Goal: Navigation & Orientation: Find specific page/section

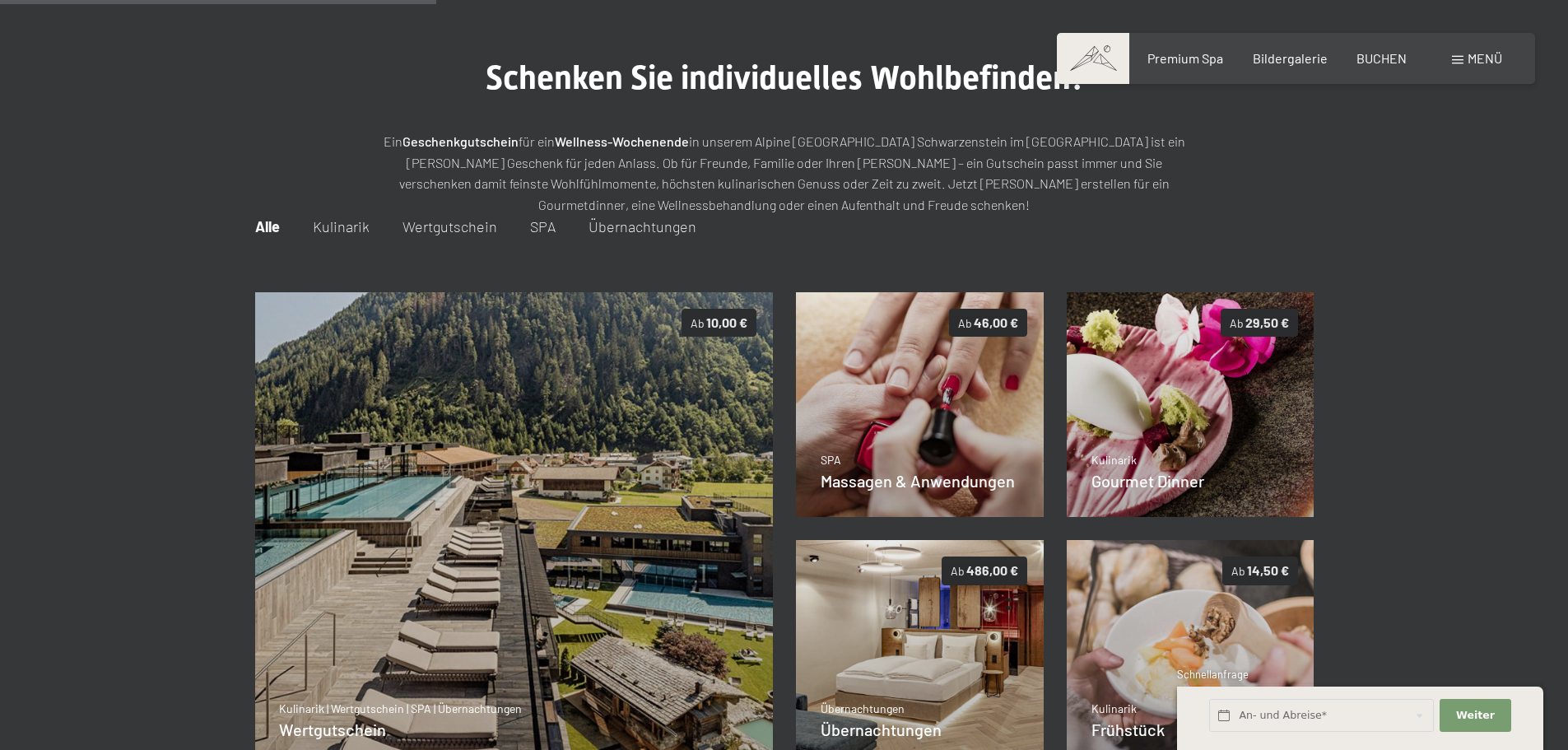
scroll to position [577, 0]
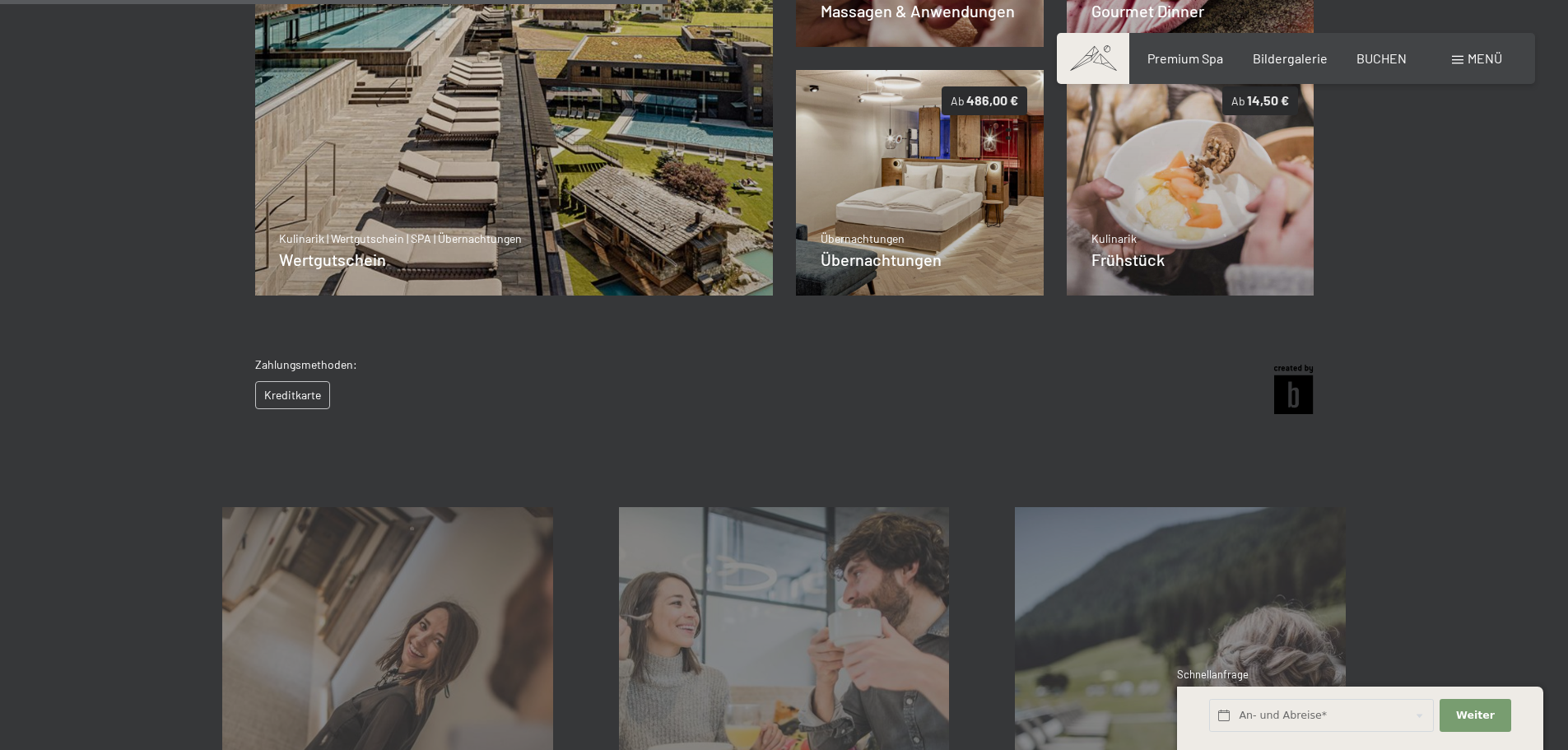
click at [1491, 584] on div "Geschenksidee Mehr erfahren Inklusivleistungen Mehr erfahren Angebote Mehr erfa…" at bounding box center [784, 632] width 1568 height 414
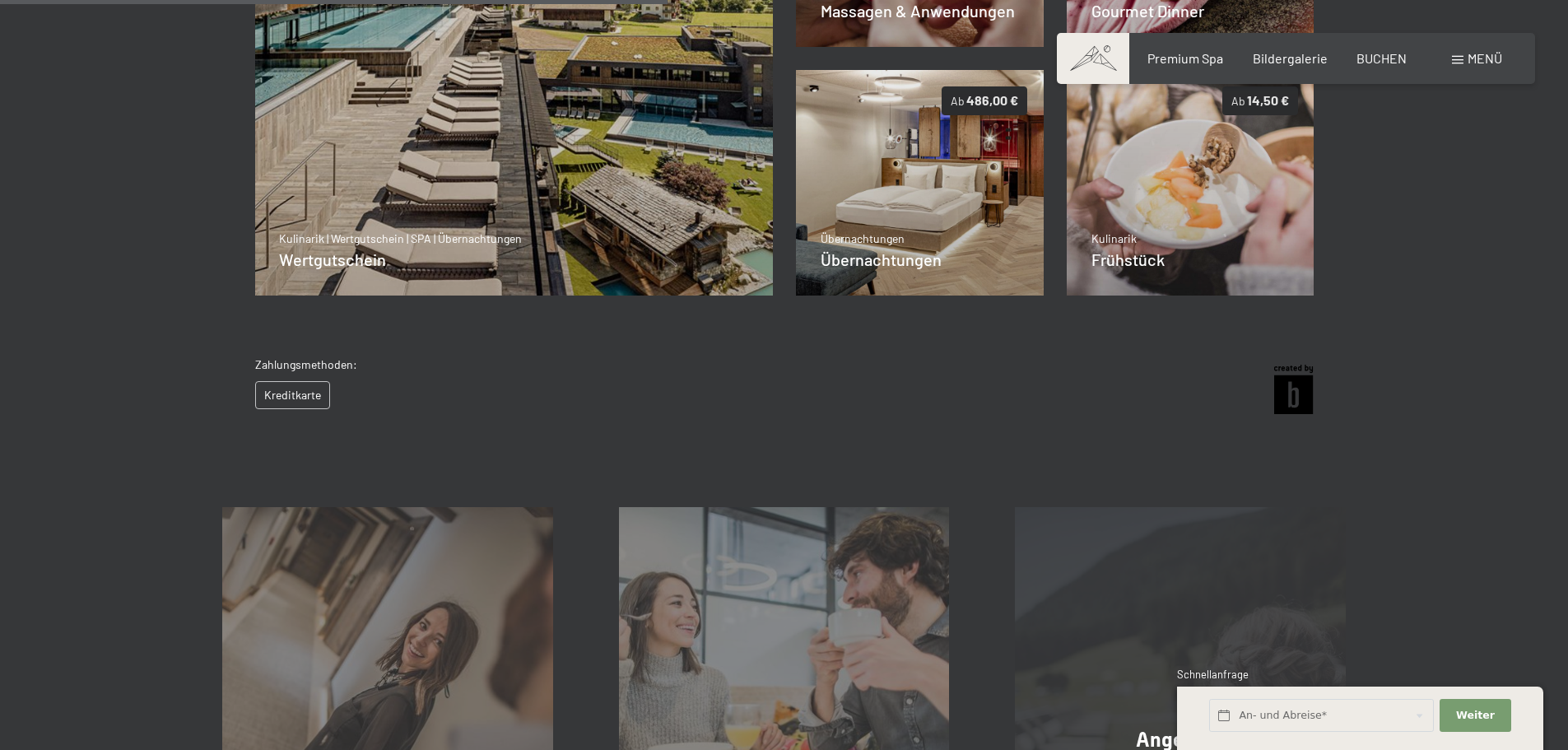
click at [1345, 591] on div "Angebote Mehr erfahren" at bounding box center [1181, 672] width 397 height 331
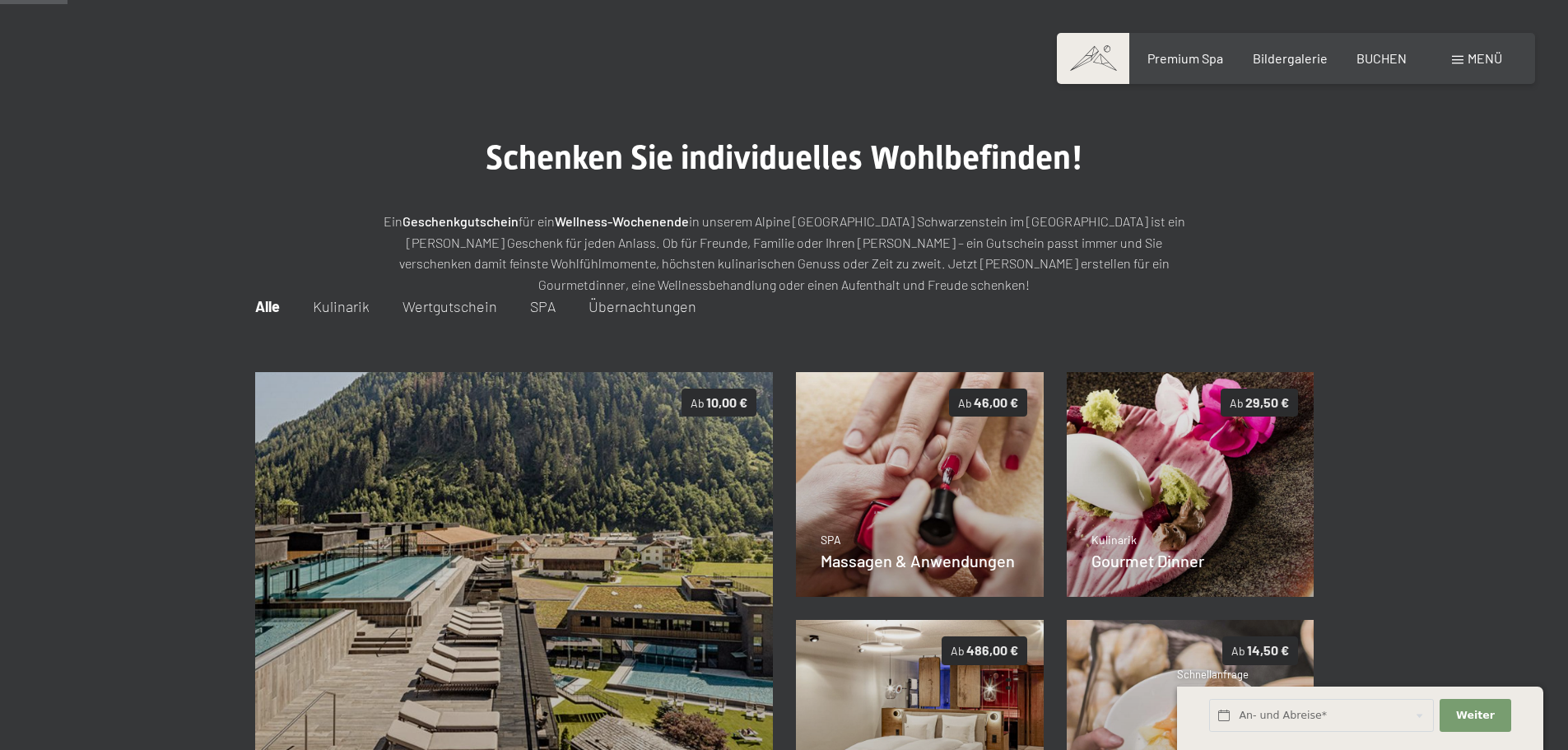
scroll to position [0, 0]
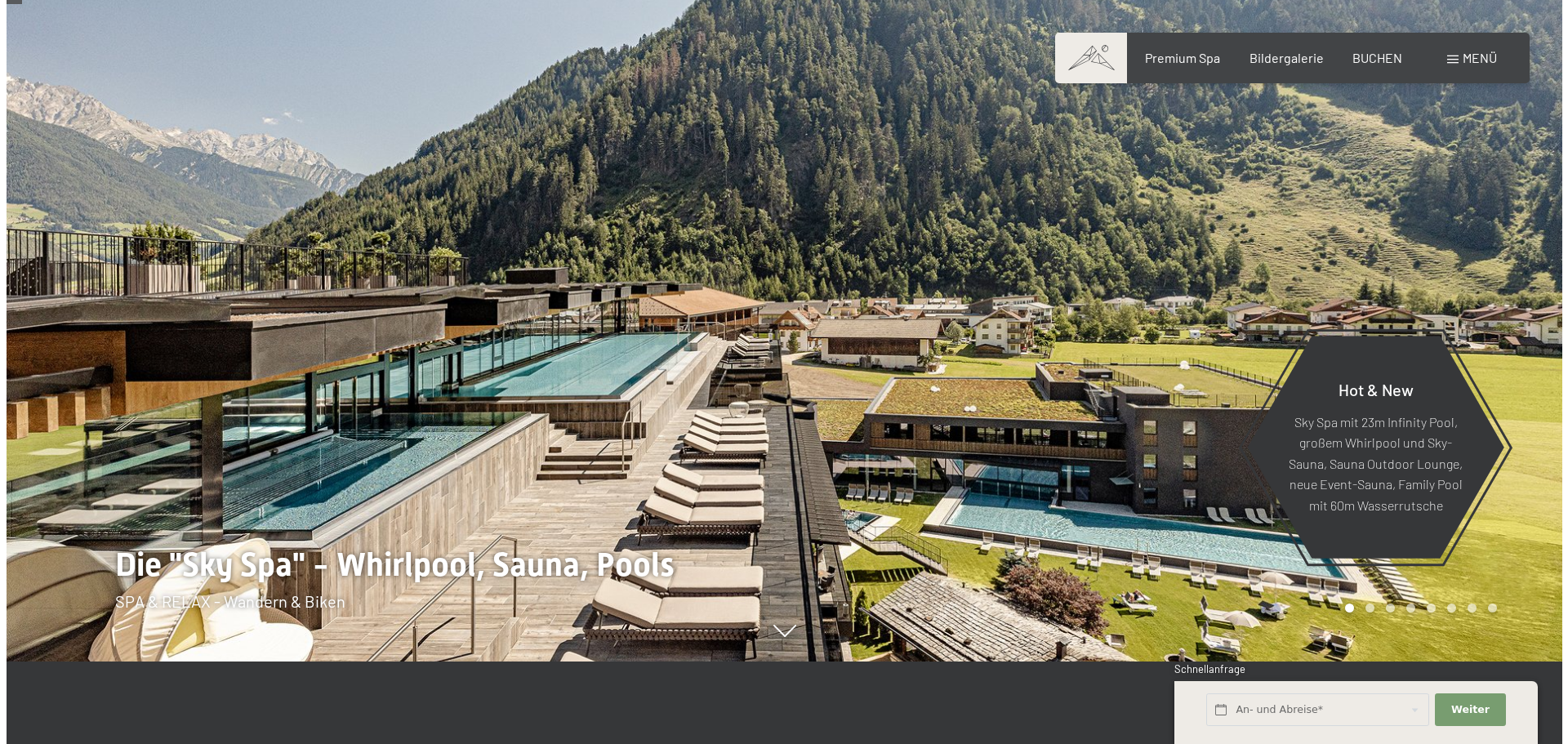
scroll to position [81, 0]
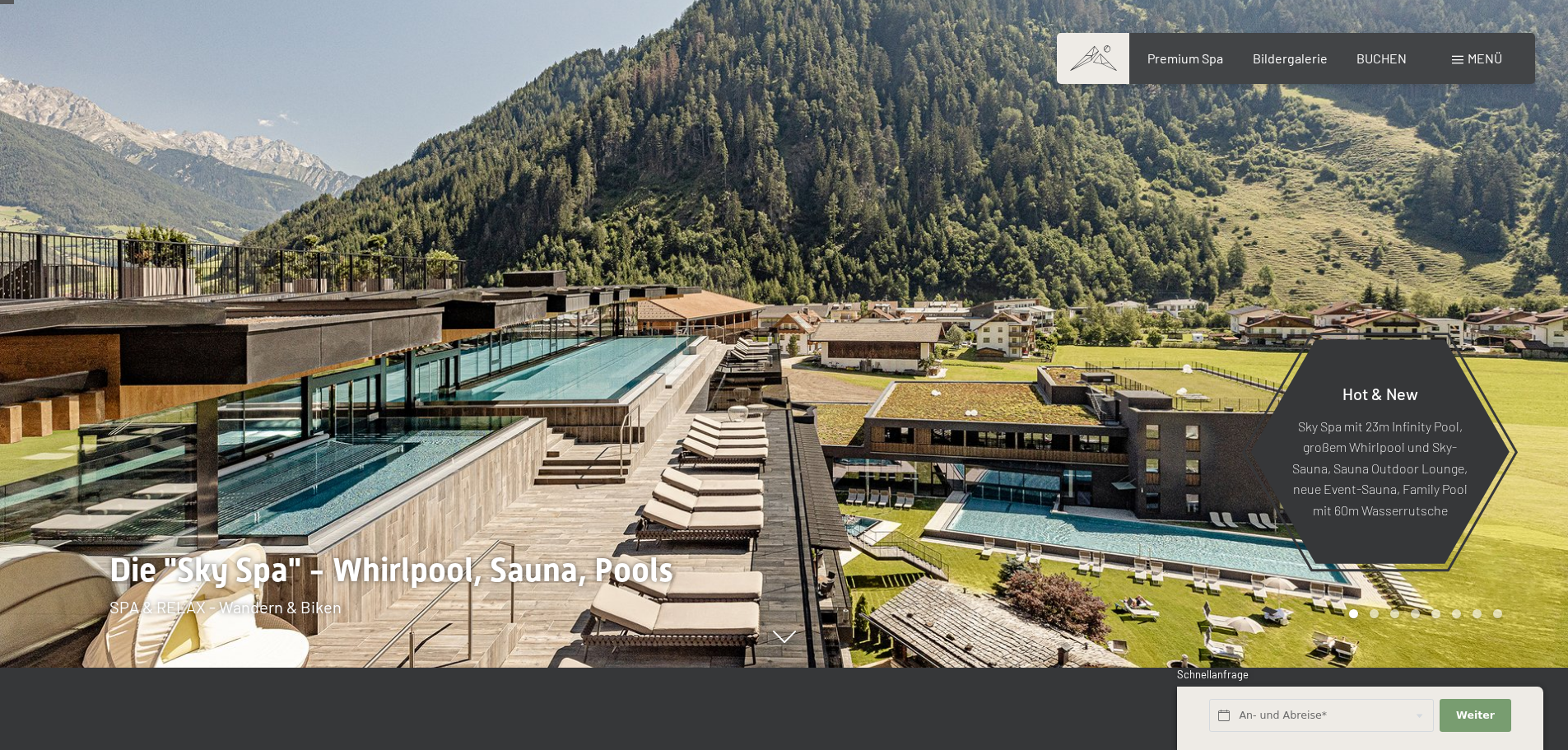
click at [1458, 61] on span at bounding box center [1458, 60] width 12 height 8
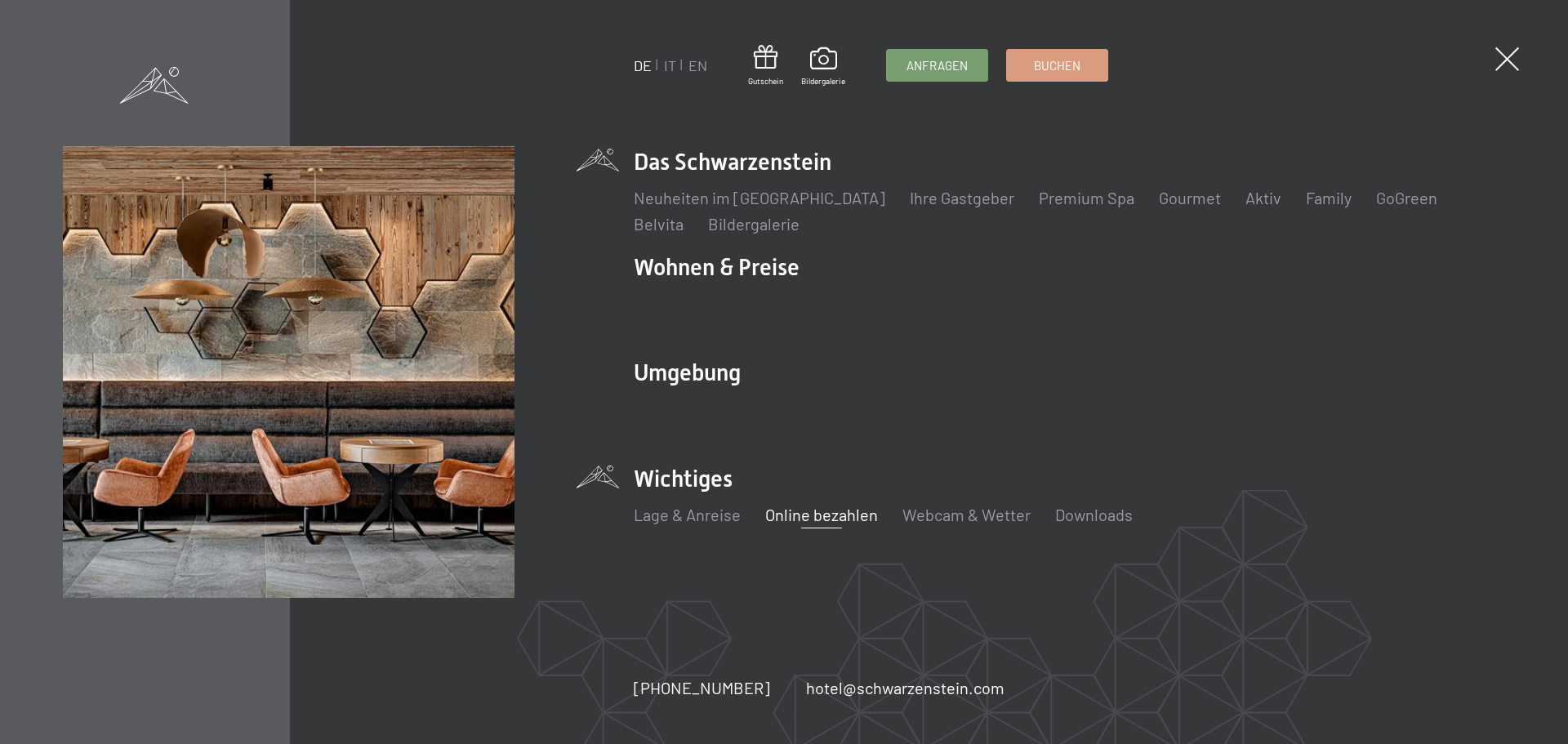
click at [794, 516] on link "Online bezahlen" at bounding box center [822, 515] width 113 height 20
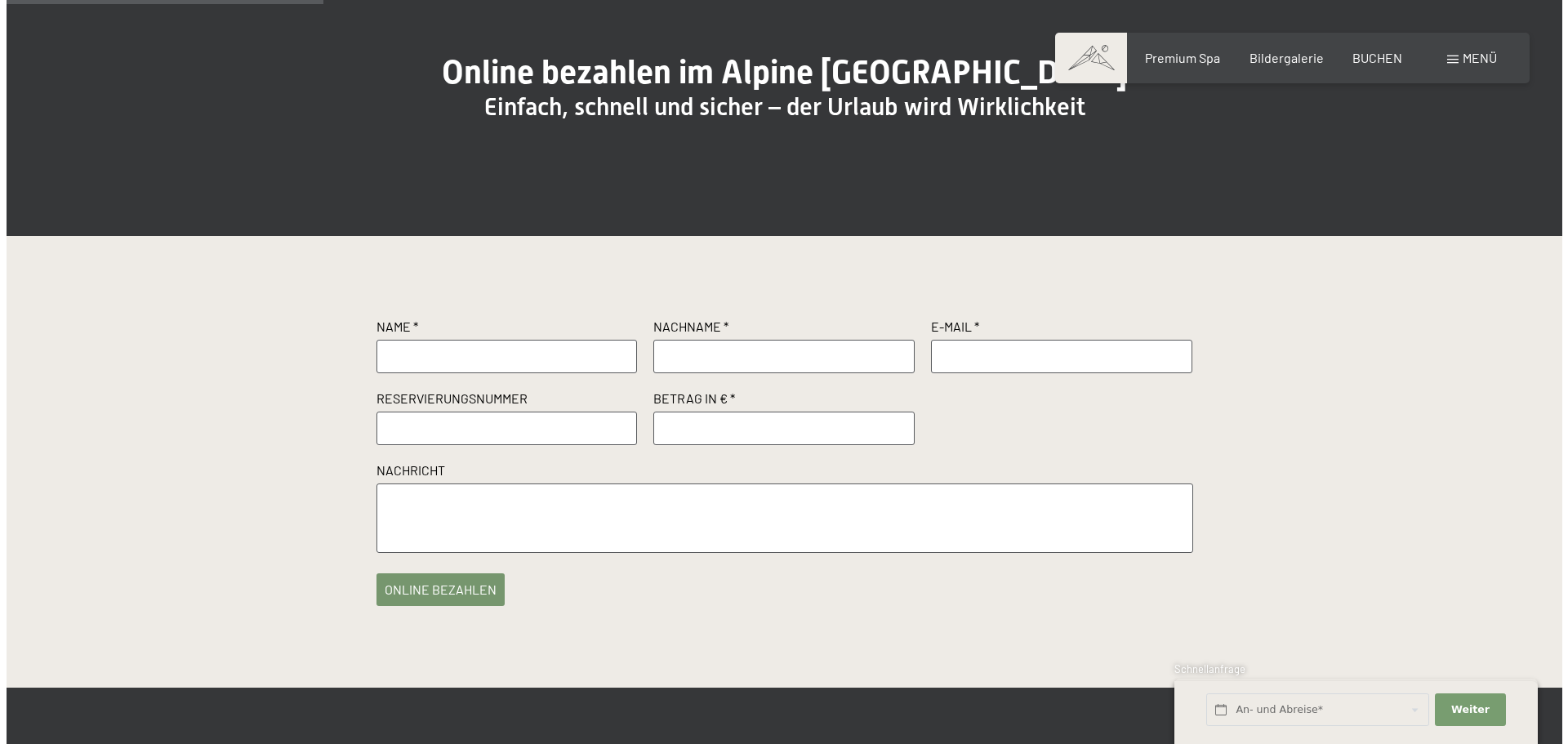
scroll to position [164, 0]
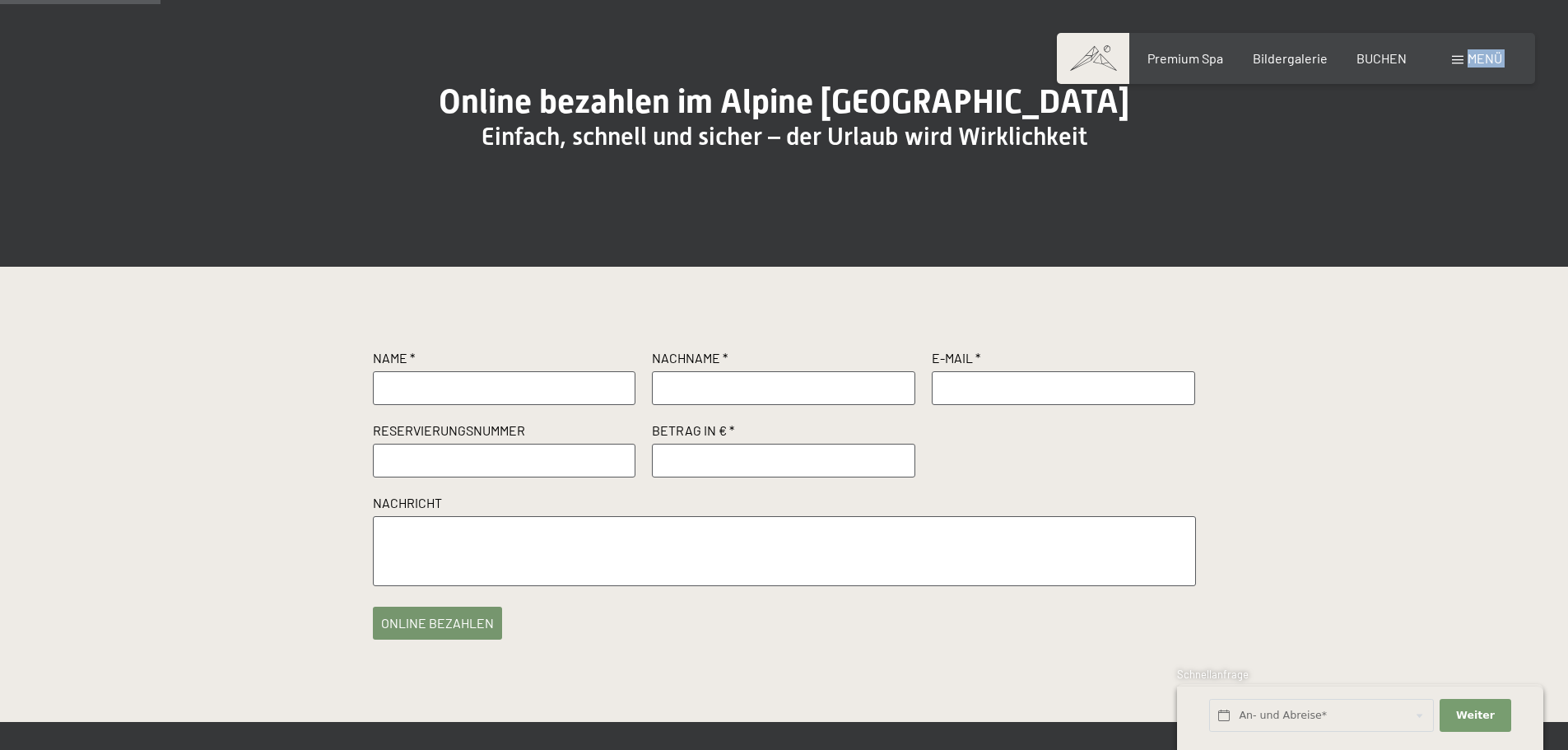
click at [1452, 57] on div "Buchen Anfragen Premium Spa Bildergalerie BUCHEN Menü DE IT EN Gutschein Bilder…" at bounding box center [1295, 59] width 412 height 18
click at [1456, 59] on span at bounding box center [1458, 60] width 12 height 8
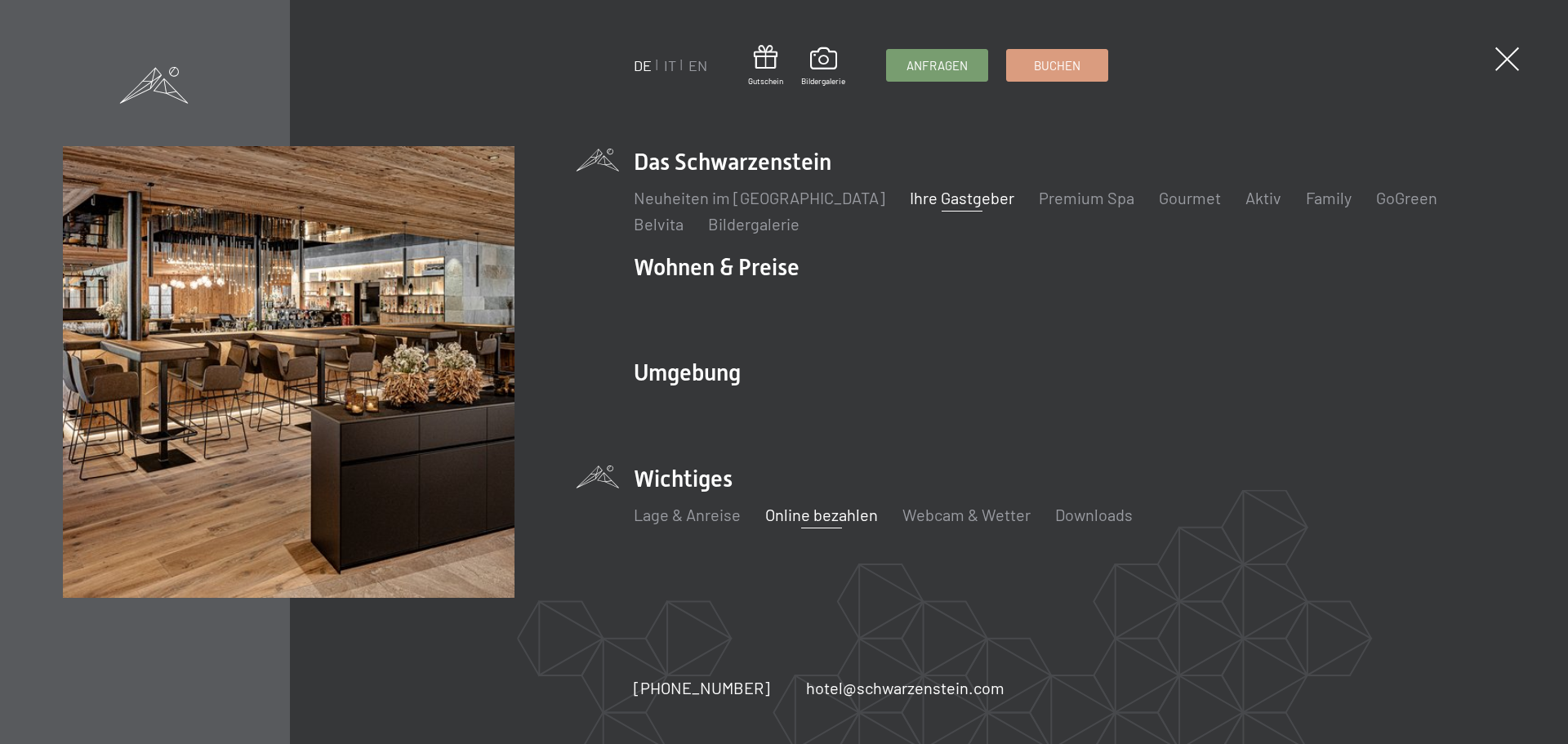
click at [910, 205] on link "Ihre Gastgeber" at bounding box center [962, 198] width 105 height 20
